Goal: Transaction & Acquisition: Purchase product/service

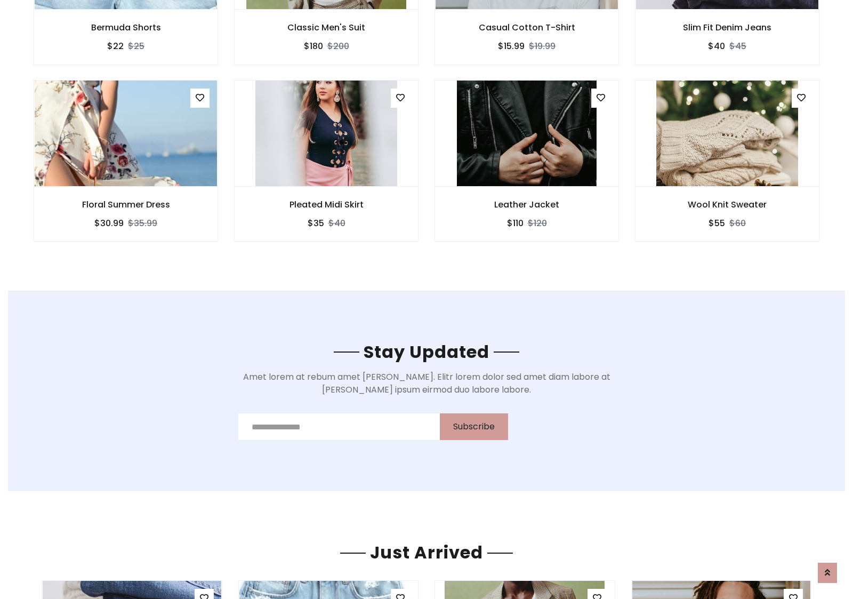
scroll to position [1606, 0]
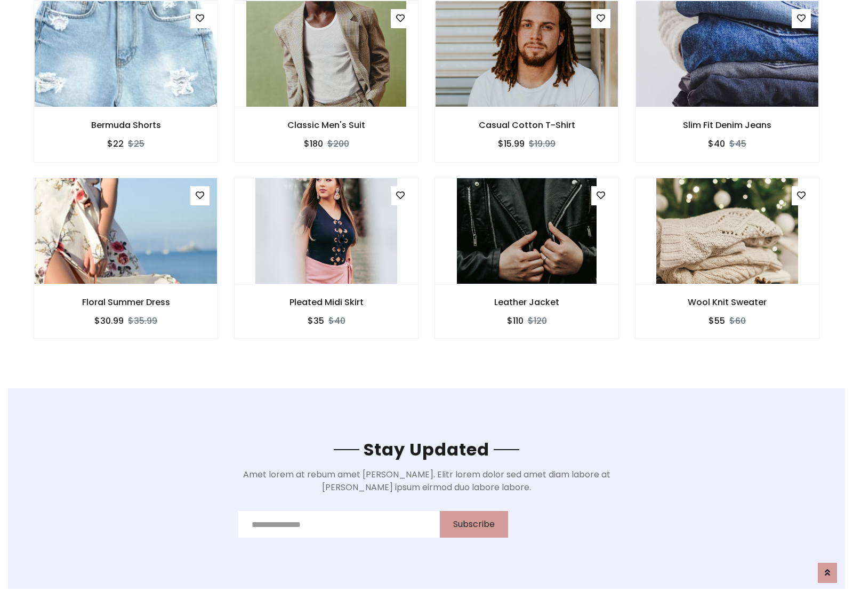
click at [427, 181] on div "Leather Jacket $110 $120" at bounding box center [527, 266] width 200 height 176
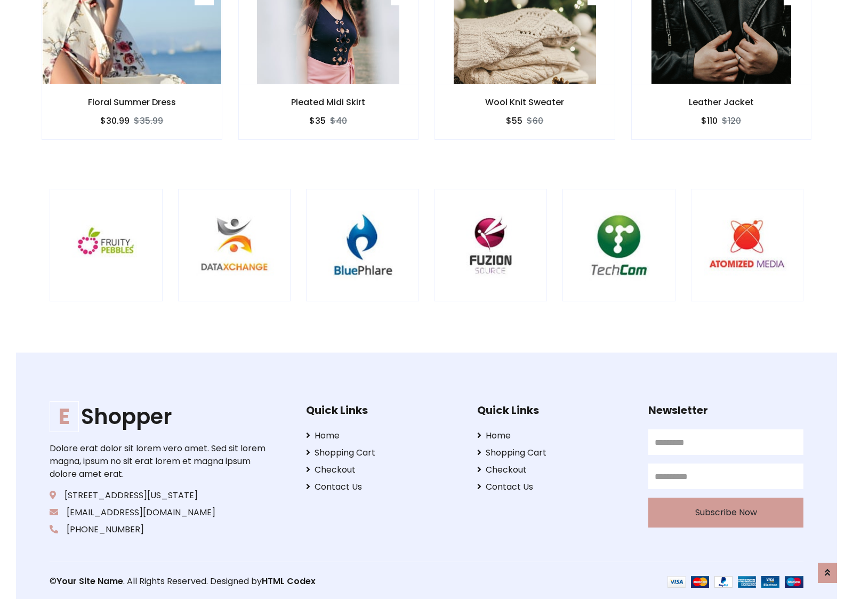
scroll to position [2030, 0]
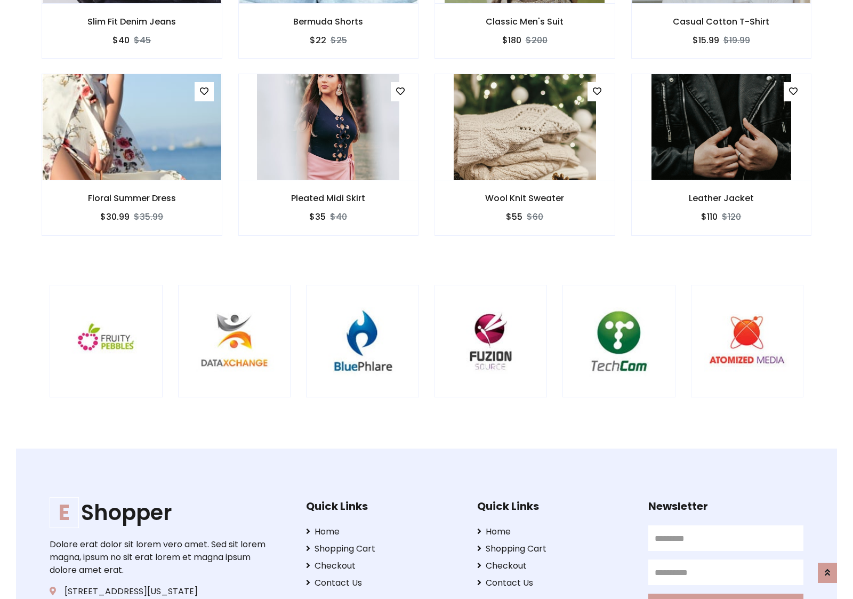
click at [427, 299] on div at bounding box center [562, 341] width 2565 height 113
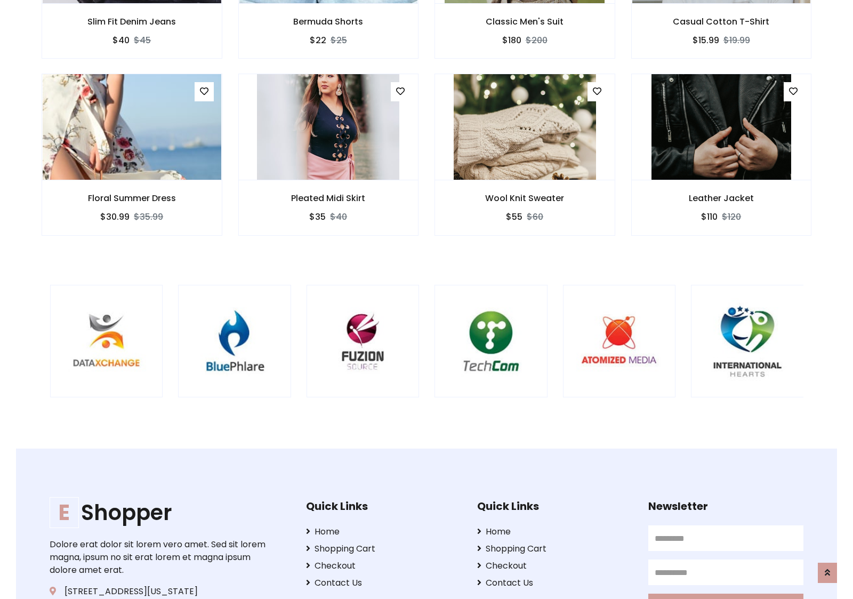
click at [427, 299] on div at bounding box center [434, 341] width 2565 height 113
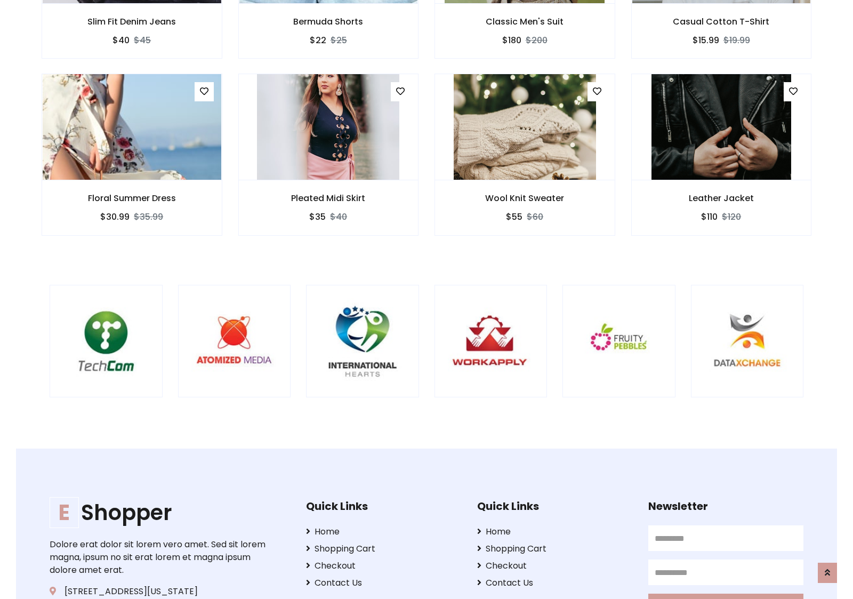
click at [427, 299] on div at bounding box center [49, 341] width 2565 height 113
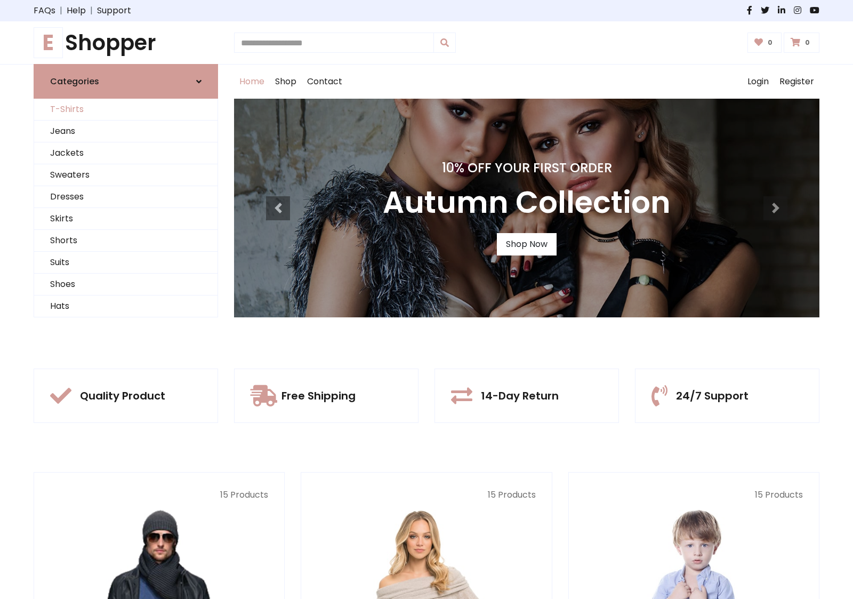
click at [126, 109] on link "T-Shirts" at bounding box center [125, 110] width 183 height 22
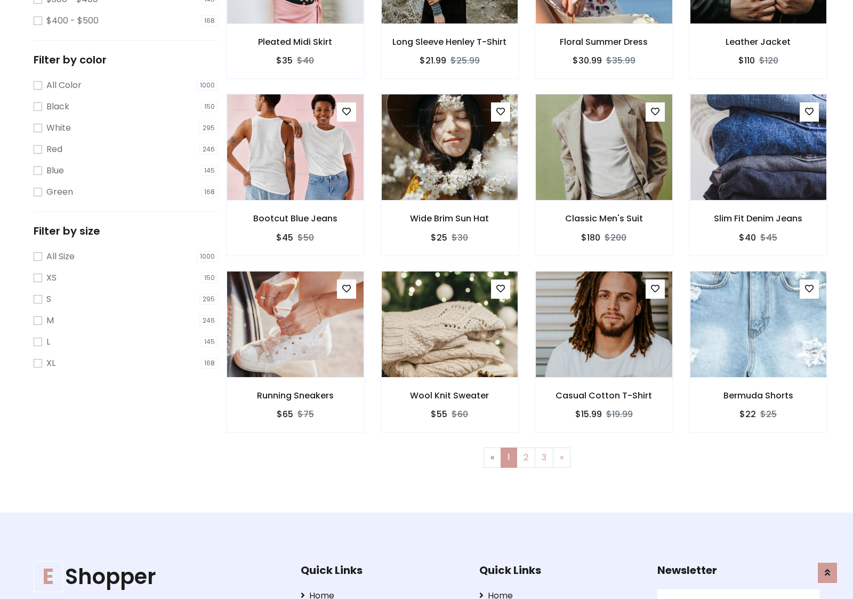
scroll to position [291, 0]
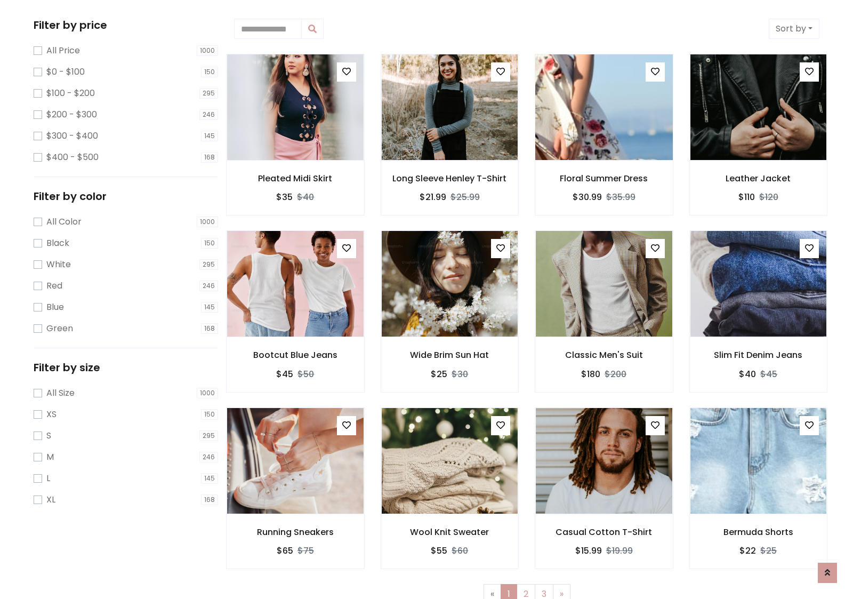
click at [604, 107] on img at bounding box center [604, 107] width 164 height 256
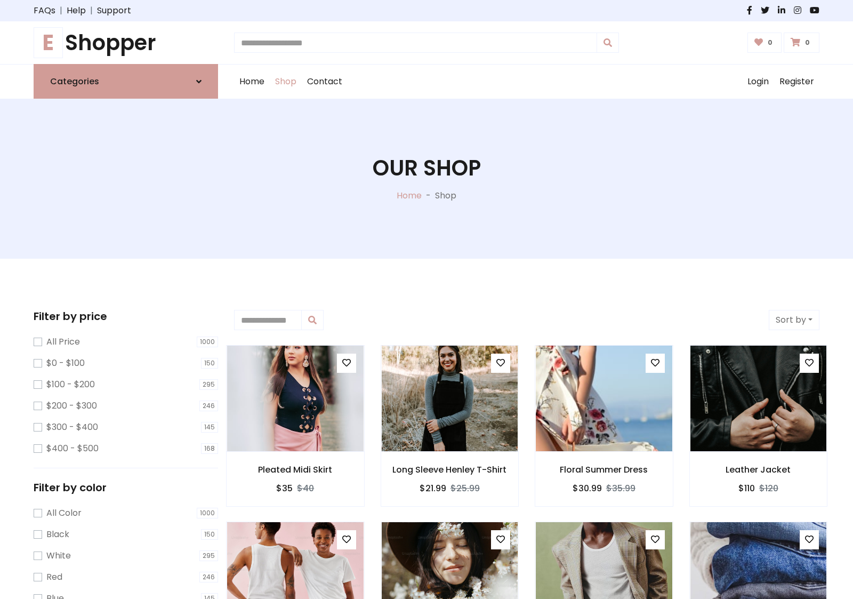
click at [126, 43] on h1 "E Shopper" at bounding box center [126, 43] width 184 height 26
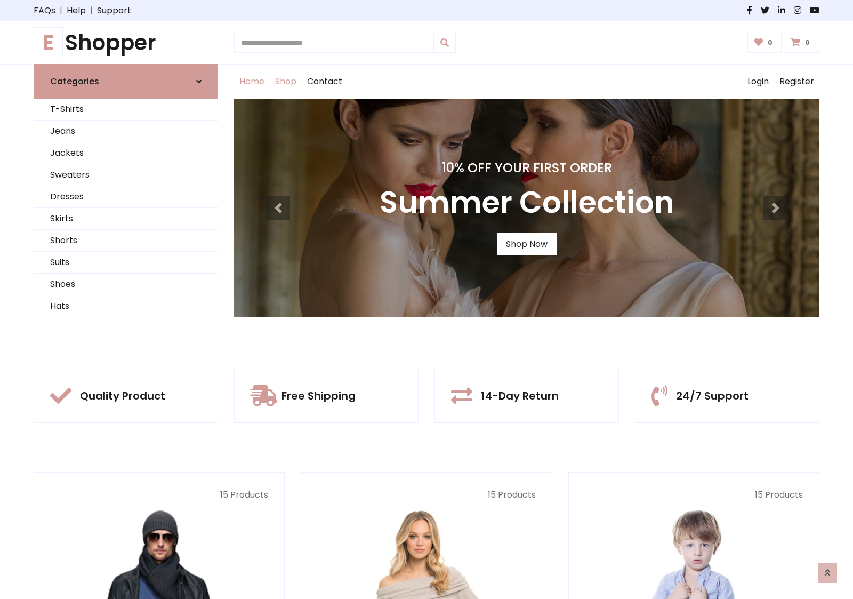
click at [286, 82] on link "Shop" at bounding box center [286, 82] width 32 height 34
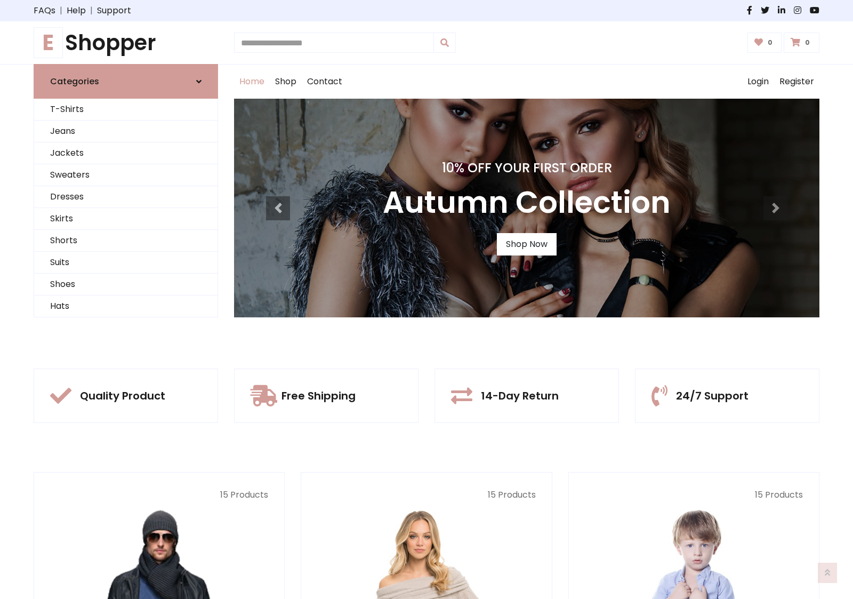
scroll to position [350, 0]
